Goal: Task Accomplishment & Management: Use online tool/utility

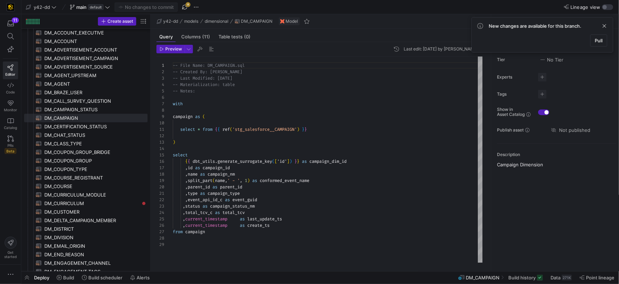
scroll to position [64, 0]
click at [112, 7] on div "y42-dd main default No changes to commit 8" at bounding box center [121, 6] width 195 height 9
click at [84, 9] on span "main" at bounding box center [81, 7] width 10 height 6
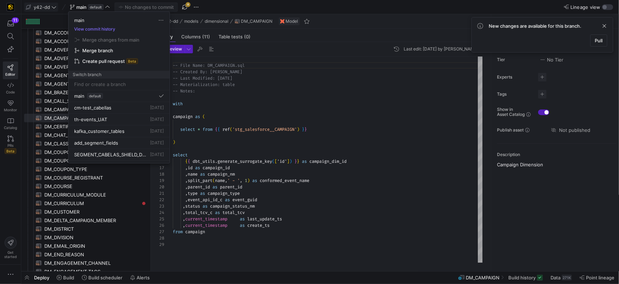
click at [40, 7] on div at bounding box center [309, 142] width 619 height 284
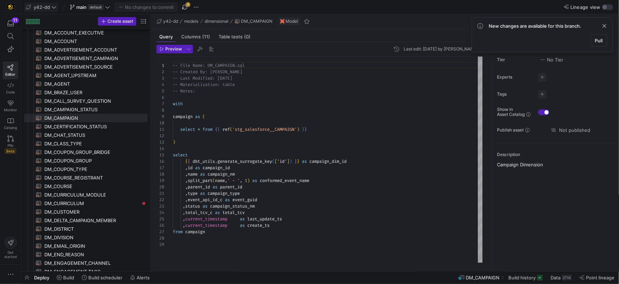
click at [40, 6] on span "y42-dd" at bounding box center [42, 7] width 16 height 6
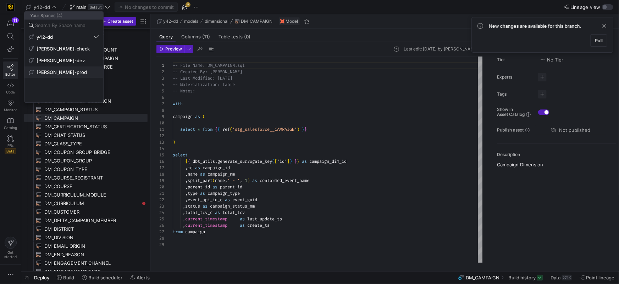
click at [43, 71] on span "[PERSON_NAME]-prod" at bounding box center [62, 72] width 50 height 6
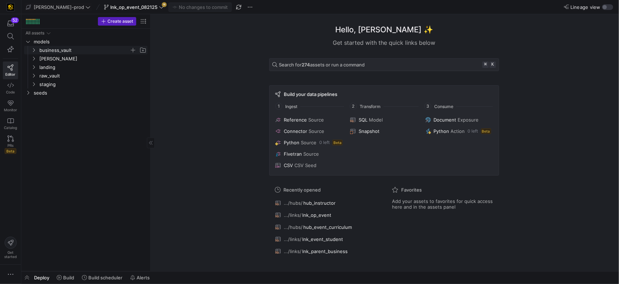
click at [35, 52] on icon "Press SPACE to select this row." at bounding box center [33, 50] width 5 height 4
click at [40, 60] on icon "Press SPACE to select this row." at bounding box center [39, 58] width 5 height 4
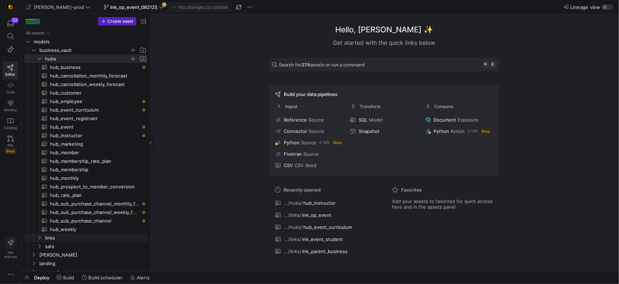
drag, startPoint x: 39, startPoint y: 237, endPoint x: 41, endPoint y: 232, distance: 5.2
click at [40, 237] on icon "Press SPACE to select this row." at bounding box center [39, 237] width 5 height 4
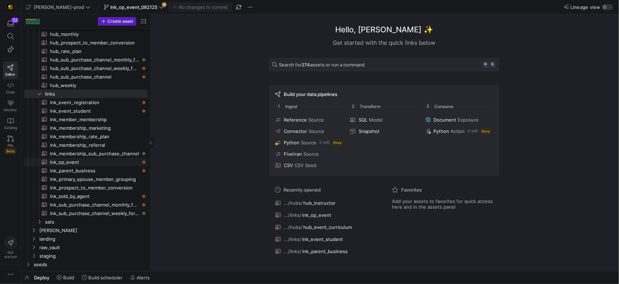
click at [70, 163] on span "lnk_op_event​​​​​​​​​​" at bounding box center [94, 162] width 89 height 8
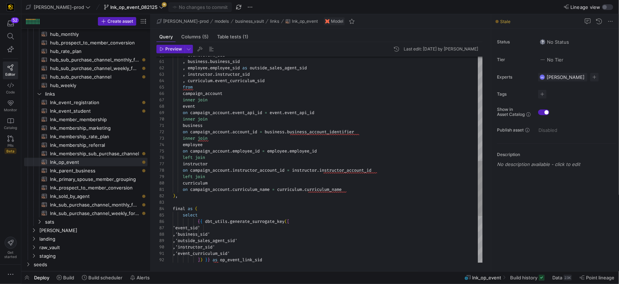
scroll to position [44, 82]
click at [256, 170] on span "instructor_account_id" at bounding box center [259, 170] width 52 height 6
click at [255, 170] on div "event . event_sid , business . business_sid , employee . employee_sid as outsid…" at bounding box center [328, 53] width 310 height 766
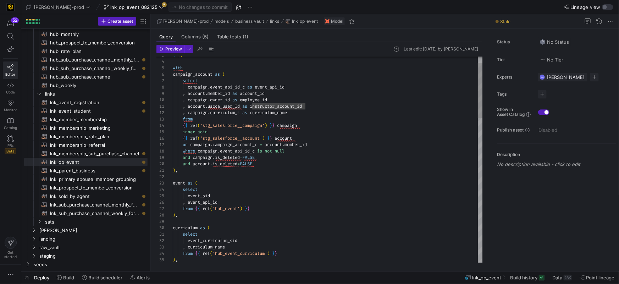
type textarea ", account.uscca_user_Id as instructor_account_id , campaign.curriculum_c as cur…"
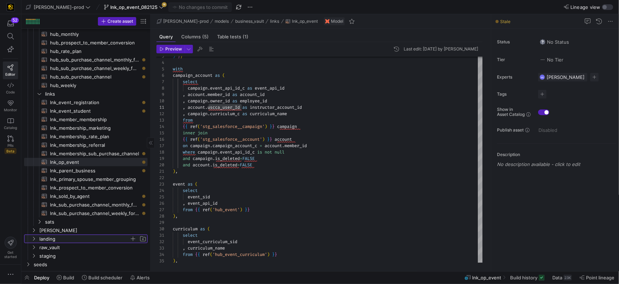
click at [34, 239] on icon "Press SPACE to select this row." at bounding box center [33, 238] width 5 height 4
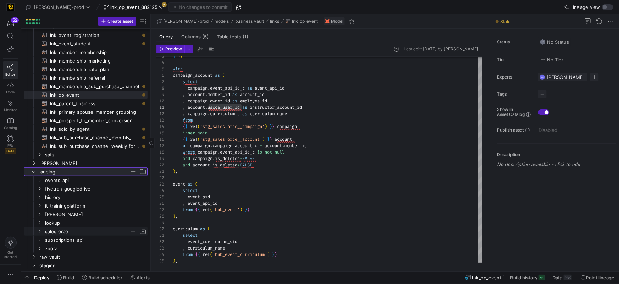
scroll to position [217, 0]
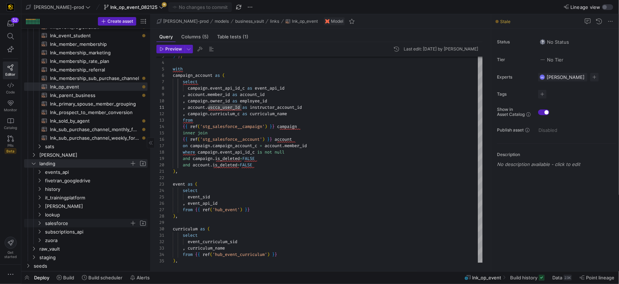
click at [42, 223] on icon "Press SPACE to select this row." at bounding box center [39, 223] width 5 height 4
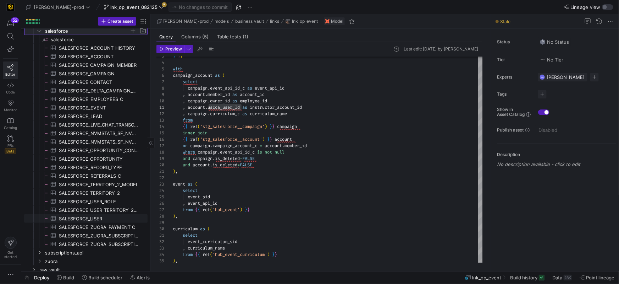
scroll to position [428, 0]
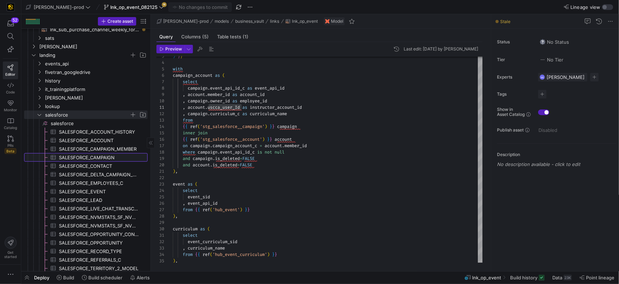
click at [100, 157] on span "SALESFORCE_CAMPAIGN​​​​​​​​​" at bounding box center [99, 157] width 81 height 8
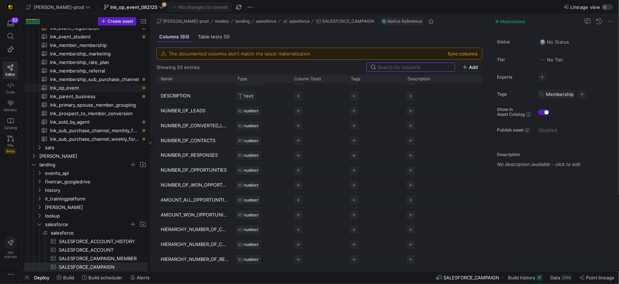
click at [67, 89] on span "lnk_op_event​​​​​​​​​​" at bounding box center [94, 88] width 89 height 8
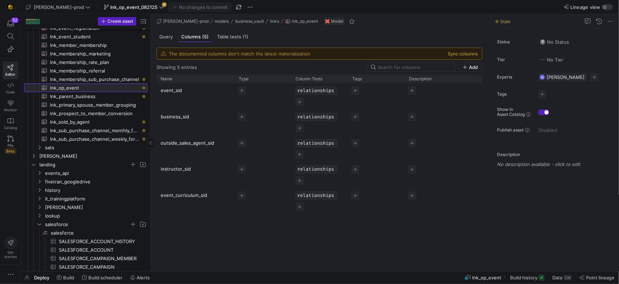
click at [70, 89] on span "lnk_op_event​​​​​​​​​​" at bounding box center [94, 88] width 89 height 8
click at [71, 89] on span "lnk_op_event​​​​​​​​​​" at bounding box center [94, 88] width 89 height 8
click at [167, 38] on span "Query" at bounding box center [165, 36] width 13 height 5
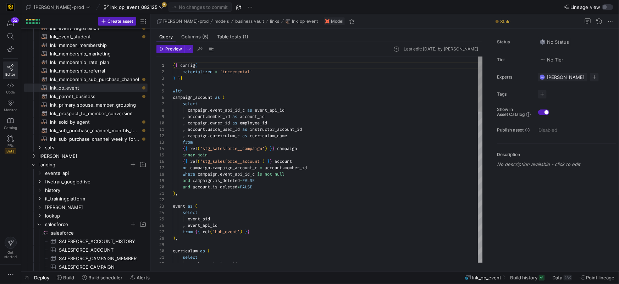
type textarea ", account.uscca_user_Id as instructor_account_id , campaign.curriculum_c as cur…"
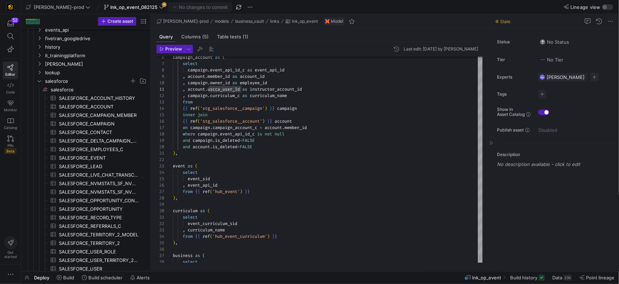
scroll to position [389, 0]
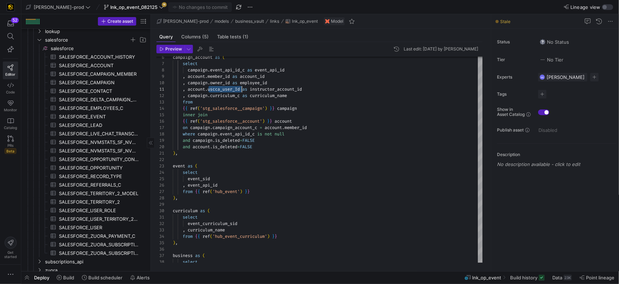
click at [91, 83] on span "SALESFORCE_CAMPAIGN​​​​​​​​​" at bounding box center [99, 82] width 81 height 8
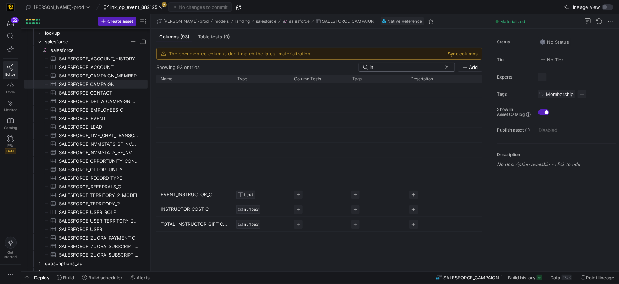
type input "i"
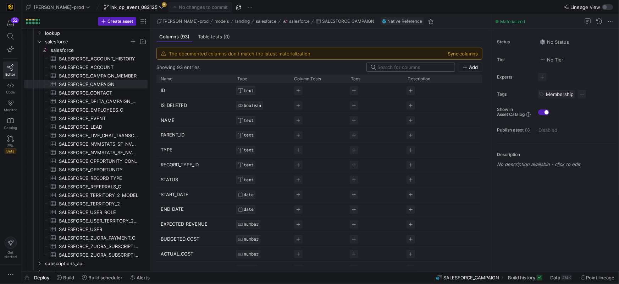
type input "d"
click at [40, 42] on icon "Press SPACE to select this row." at bounding box center [39, 41] width 5 height 4
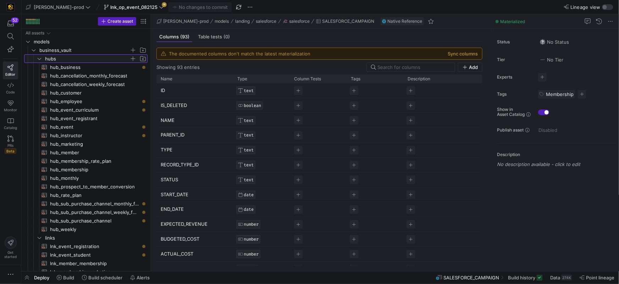
click at [39, 60] on icon "Press SPACE to select this row." at bounding box center [39, 58] width 5 height 4
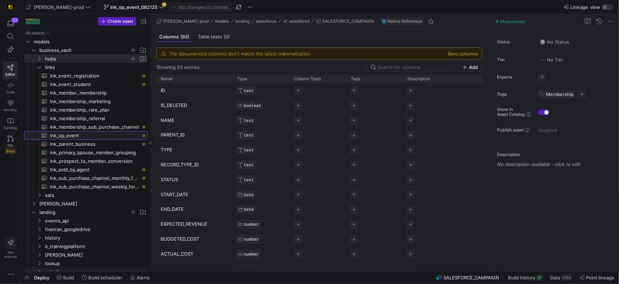
click at [81, 137] on span "lnk_op_event​​​​​​​​​​" at bounding box center [94, 135] width 89 height 8
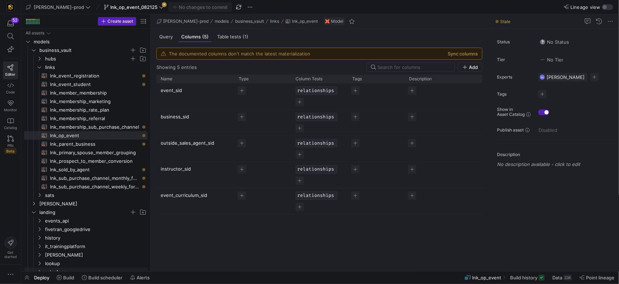
click at [174, 35] on div "Query" at bounding box center [166, 37] width 19 height 10
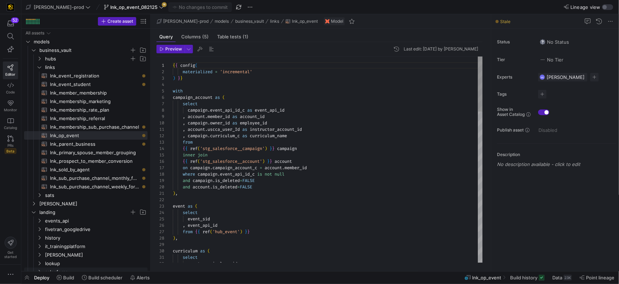
scroll to position [64, 0]
drag, startPoint x: 309, startPoint y: 129, endPoint x: 314, endPoint y: 129, distance: 5.0
click at [309, 129] on div ", account . uscca_user_Id as instructor_account_id" at bounding box center [328, 129] width 310 height 6
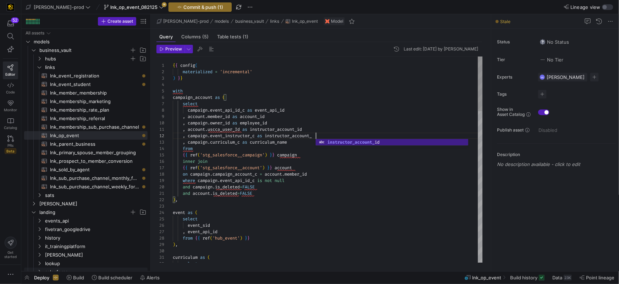
scroll to position [6, 148]
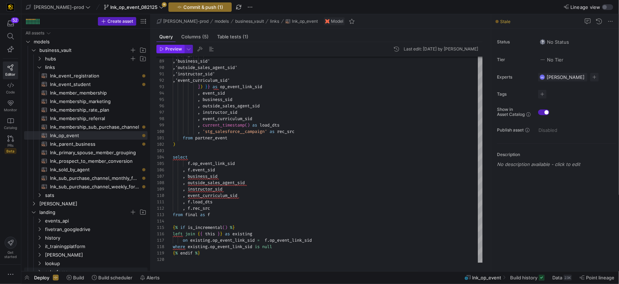
type textarea "-- , account.uscca_user_Id as instructor_account_id , campaign.event_instructor…"
click at [168, 49] on span "Preview" at bounding box center [173, 49] width 17 height 5
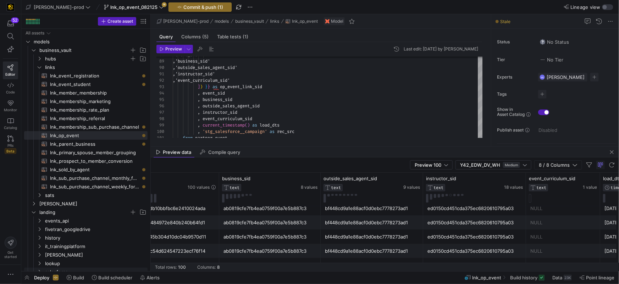
scroll to position [199, 0]
